Goal: Information Seeking & Learning: Understand process/instructions

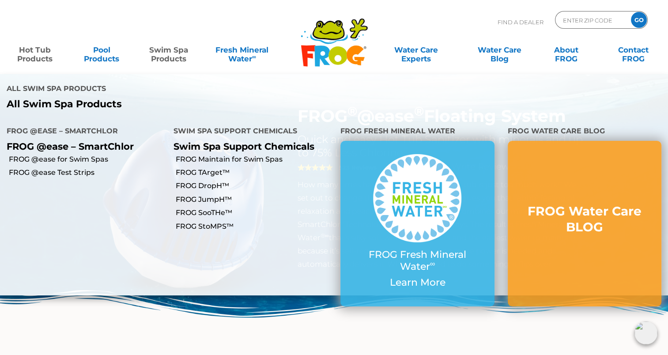
click at [162, 53] on link "Swim Spa Products" at bounding box center [169, 50] width 52 height 18
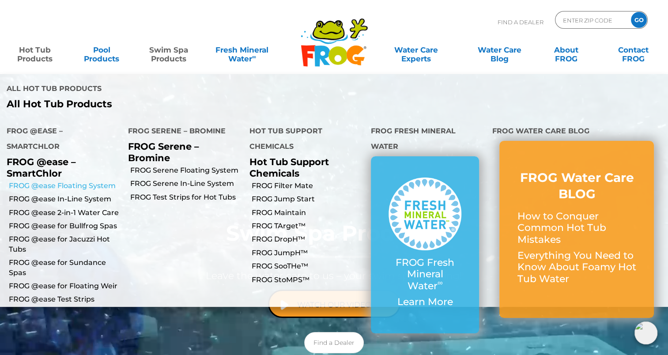
click at [50, 181] on link "FROG @ease Floating System" at bounding box center [65, 186] width 113 height 10
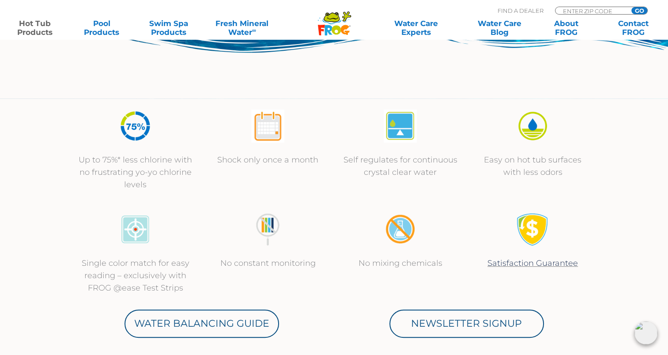
scroll to position [265, 0]
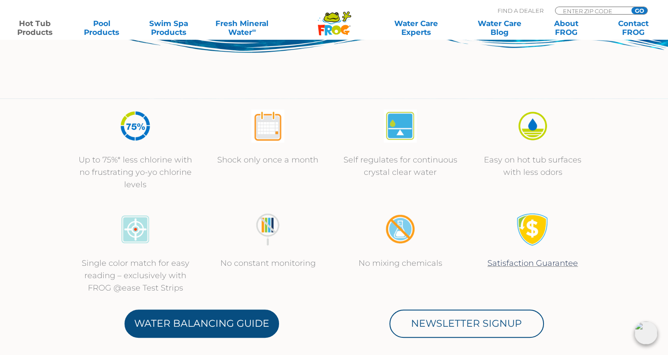
click at [181, 325] on link "Water Balancing Guide" at bounding box center [202, 324] width 155 height 28
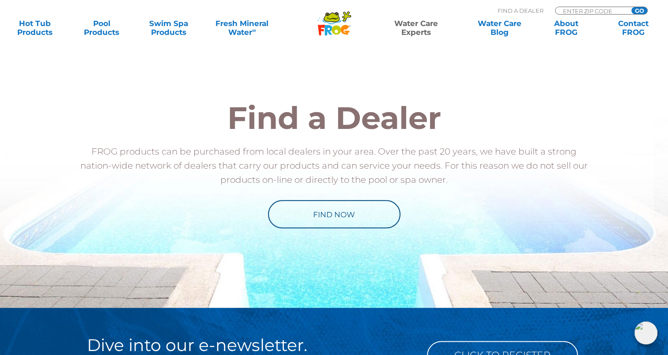
scroll to position [987, 0]
